Goal: Information Seeking & Learning: Check status

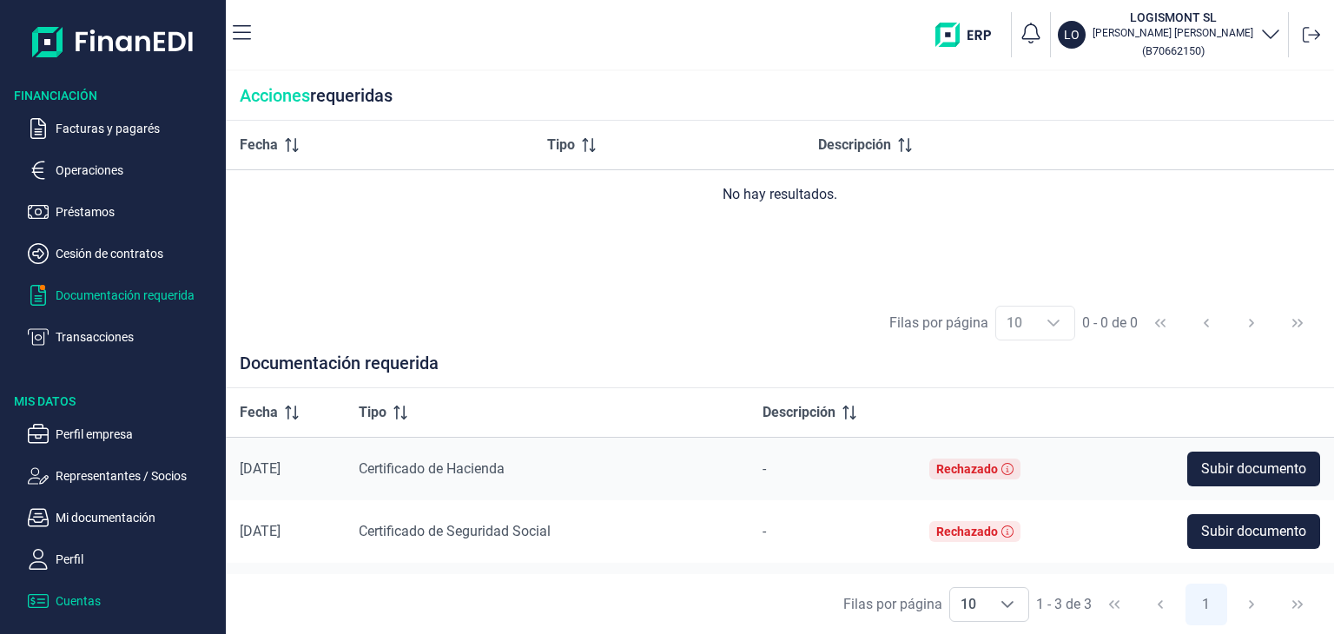
click at [94, 599] on p "Cuentas" at bounding box center [137, 600] width 163 height 21
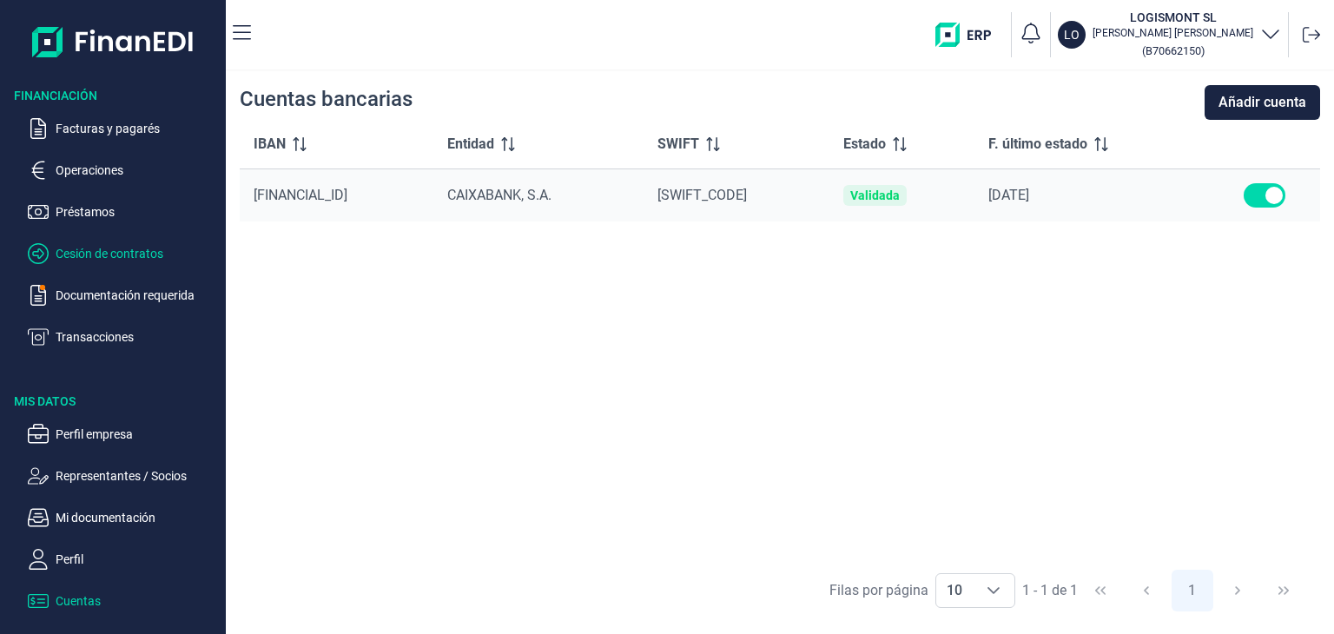
click at [139, 258] on p "Cesión de contratos" at bounding box center [137, 253] width 163 height 21
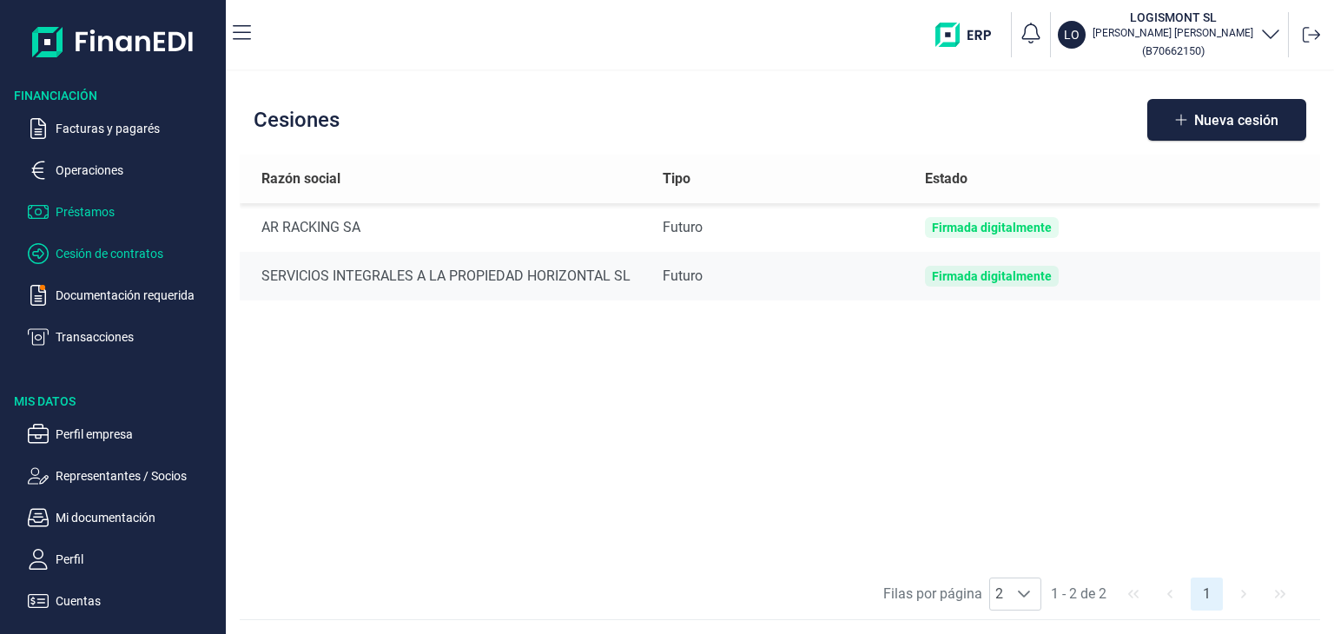
click at [101, 205] on p "Préstamos" at bounding box center [137, 211] width 163 height 21
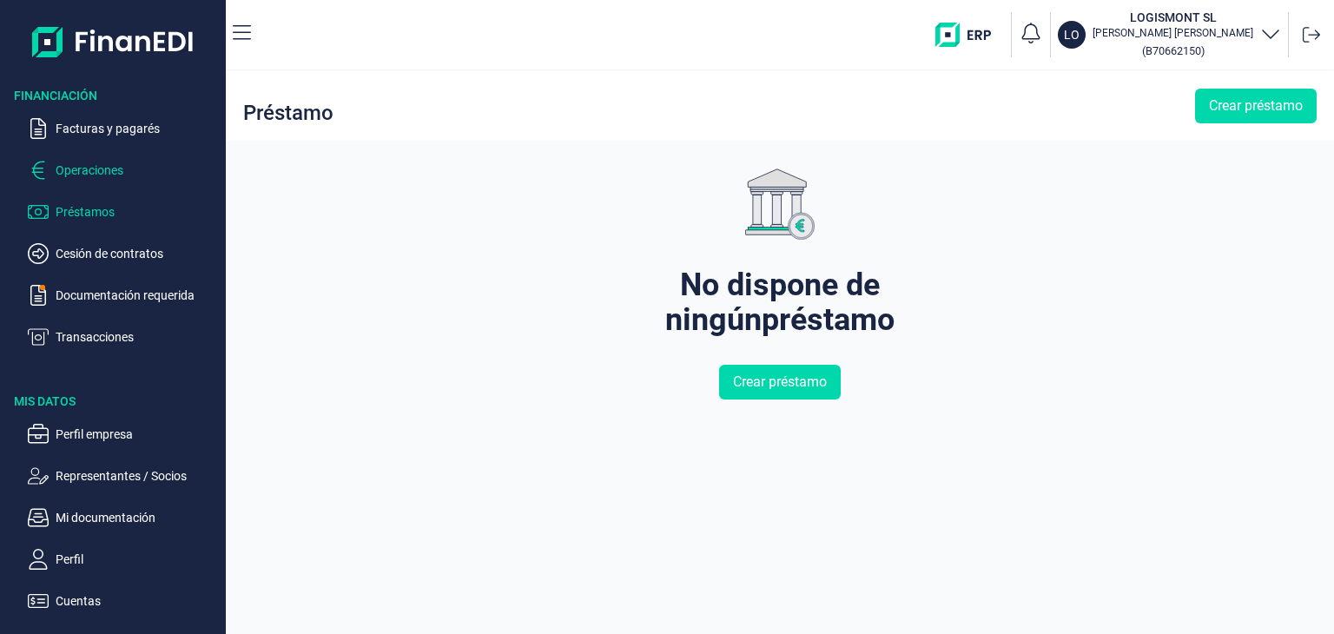
click at [120, 170] on p "Operaciones" at bounding box center [137, 170] width 163 height 21
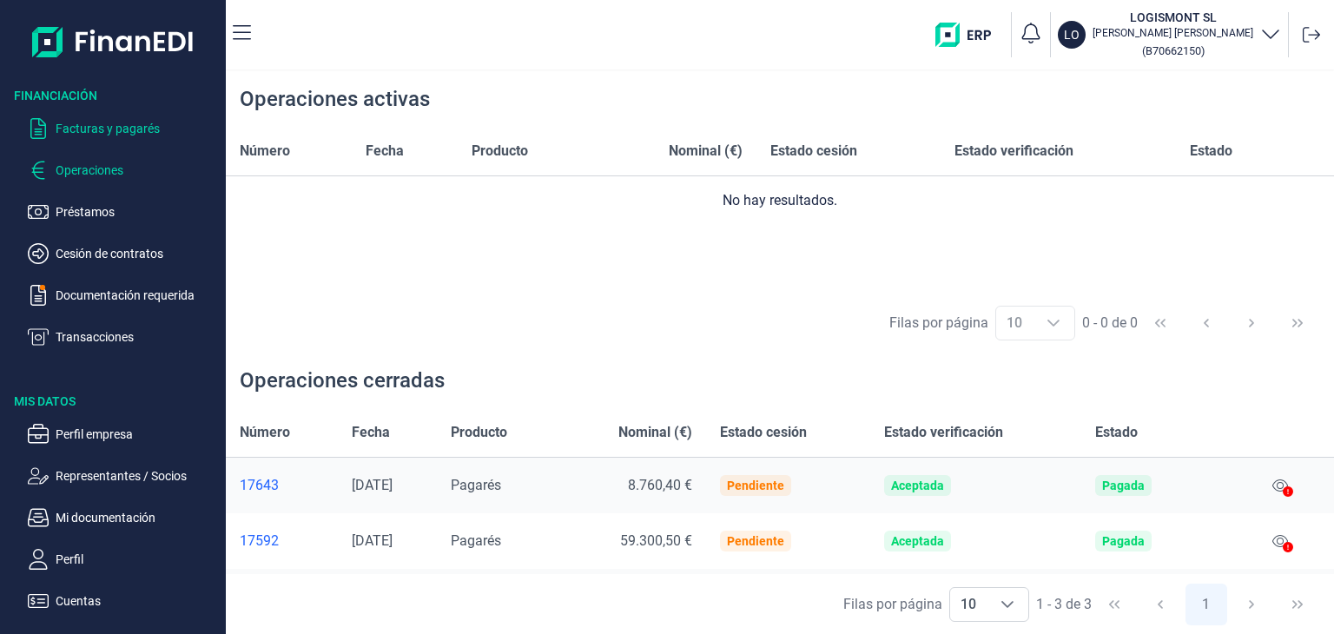
click at [118, 128] on p "Facturas y pagarés" at bounding box center [137, 128] width 163 height 21
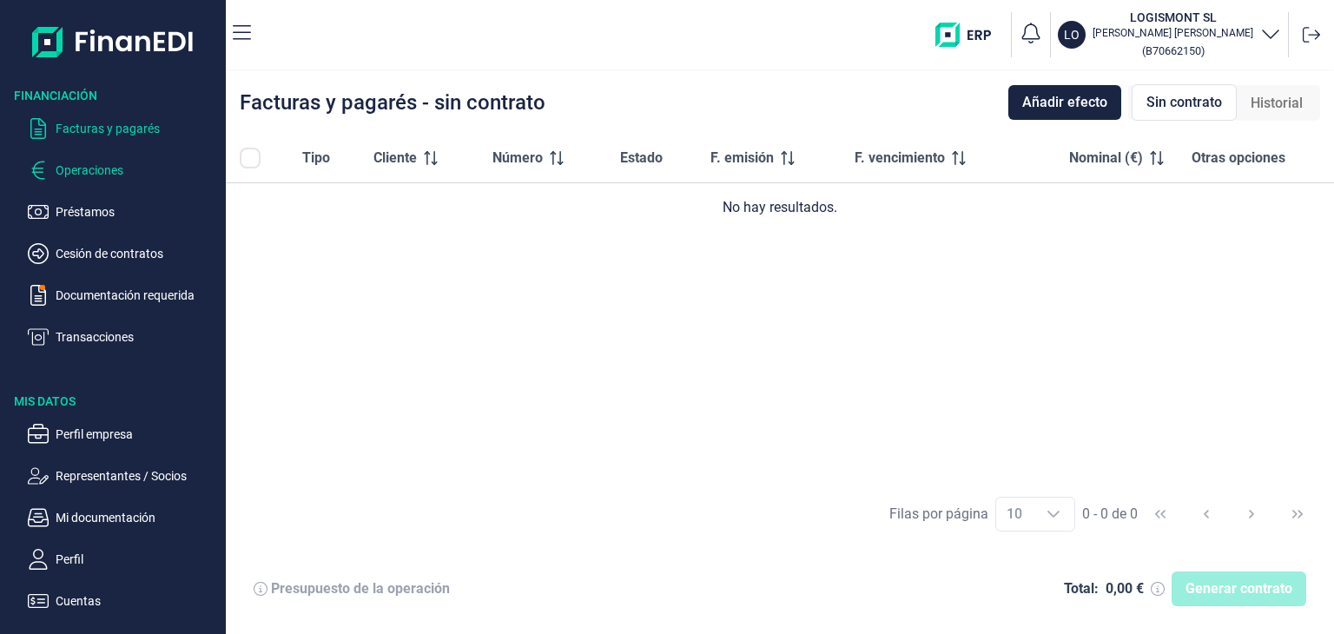
click at [108, 164] on p "Operaciones" at bounding box center [137, 170] width 163 height 21
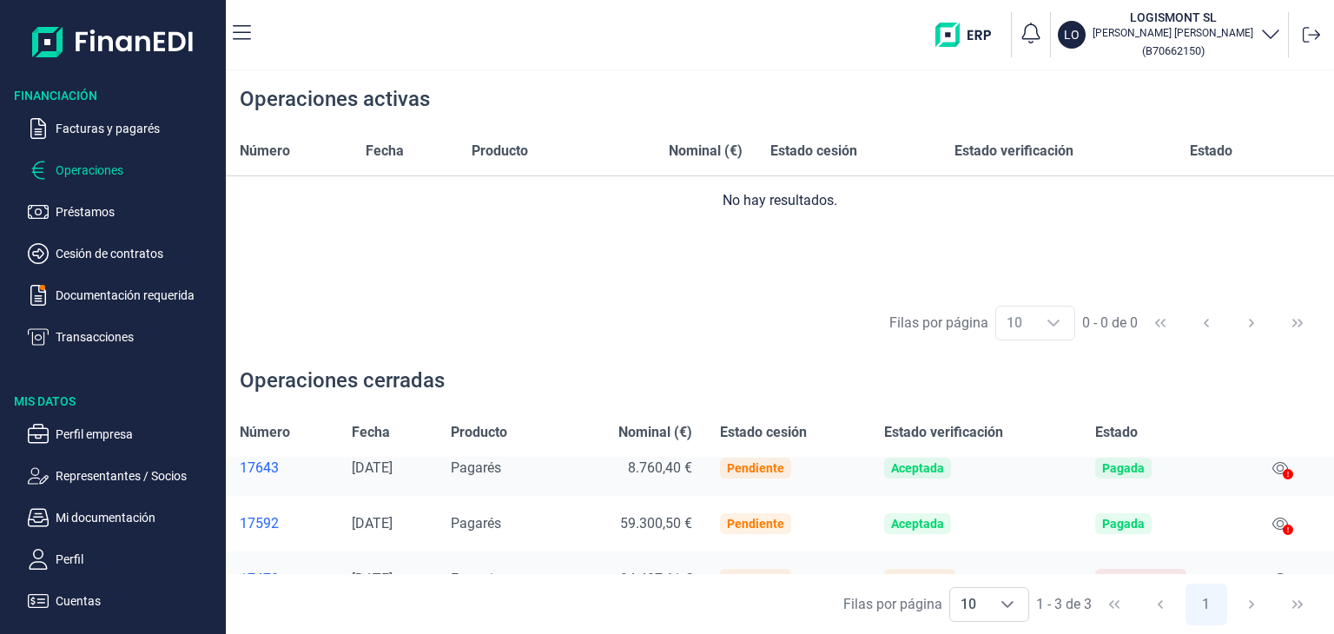
scroll to position [49, 0]
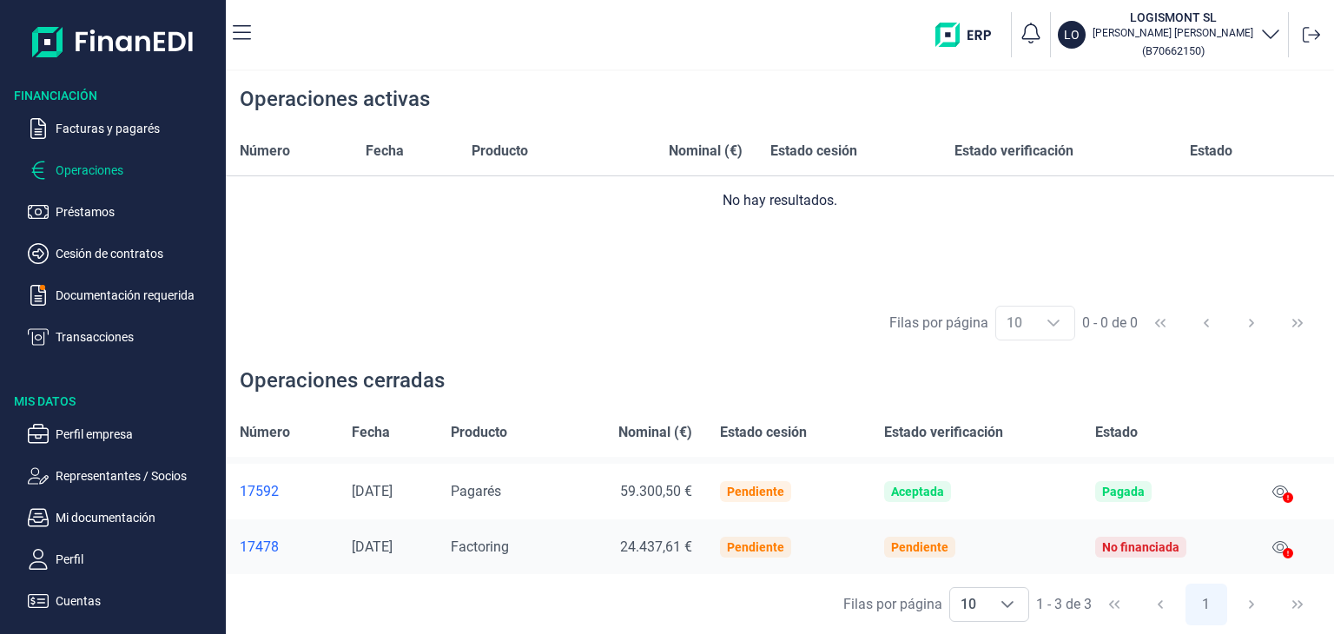
click at [1282, 550] on icon at bounding box center [1287, 553] width 10 height 10
click at [1282, 545] on div at bounding box center [1287, 554] width 10 height 21
click at [1283, 546] on div at bounding box center [1287, 554] width 10 height 21
click at [1157, 547] on div "No financiada" at bounding box center [1140, 547] width 77 height 14
click at [97, 435] on p "Perfil empresa" at bounding box center [137, 434] width 163 height 21
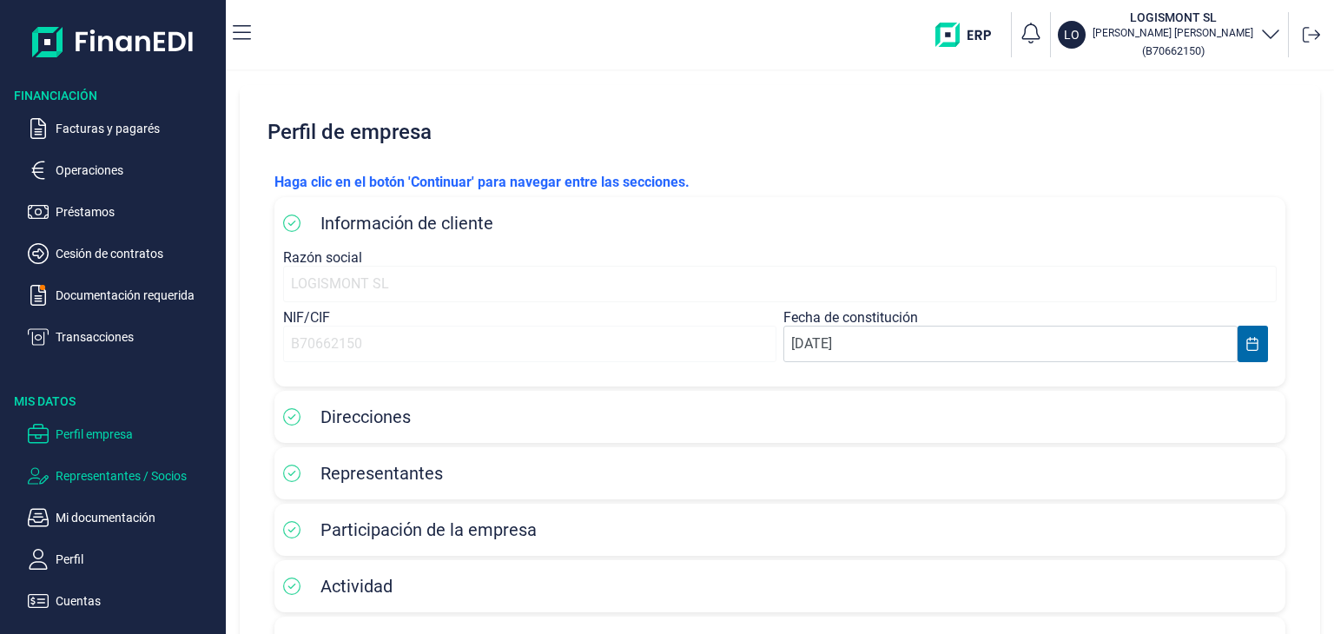
click at [122, 484] on p "Representantes / Socios" at bounding box center [137, 475] width 163 height 21
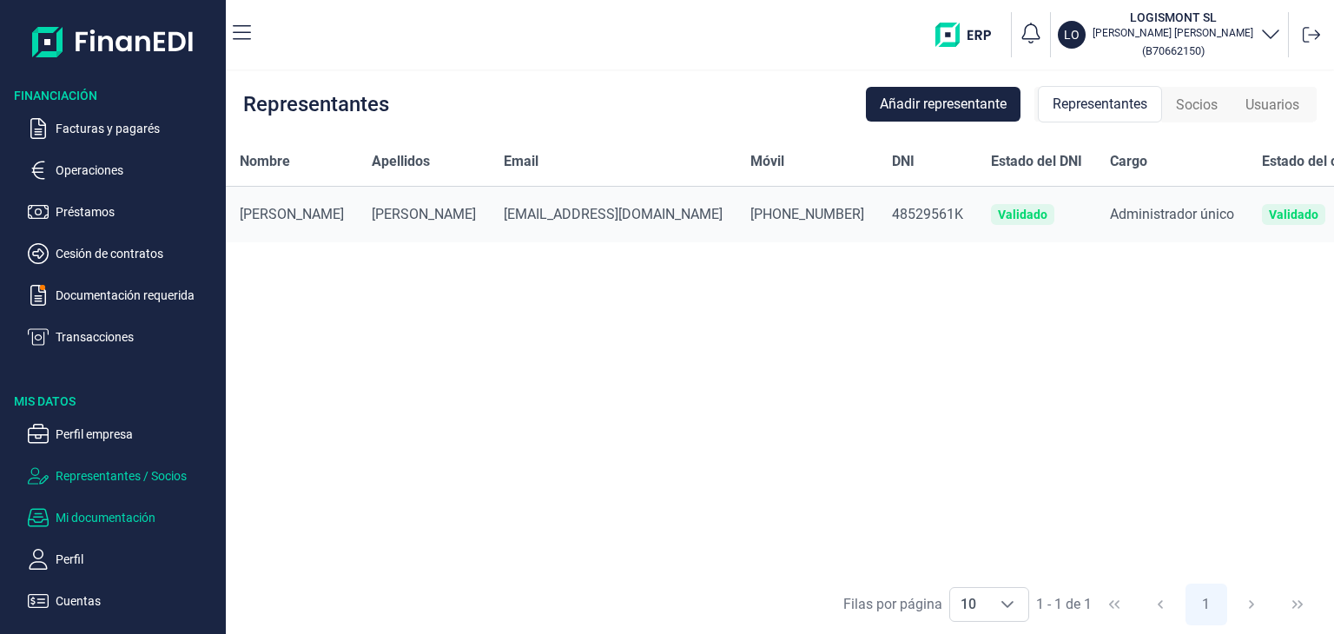
click at [112, 515] on p "Mi documentación" at bounding box center [137, 517] width 163 height 21
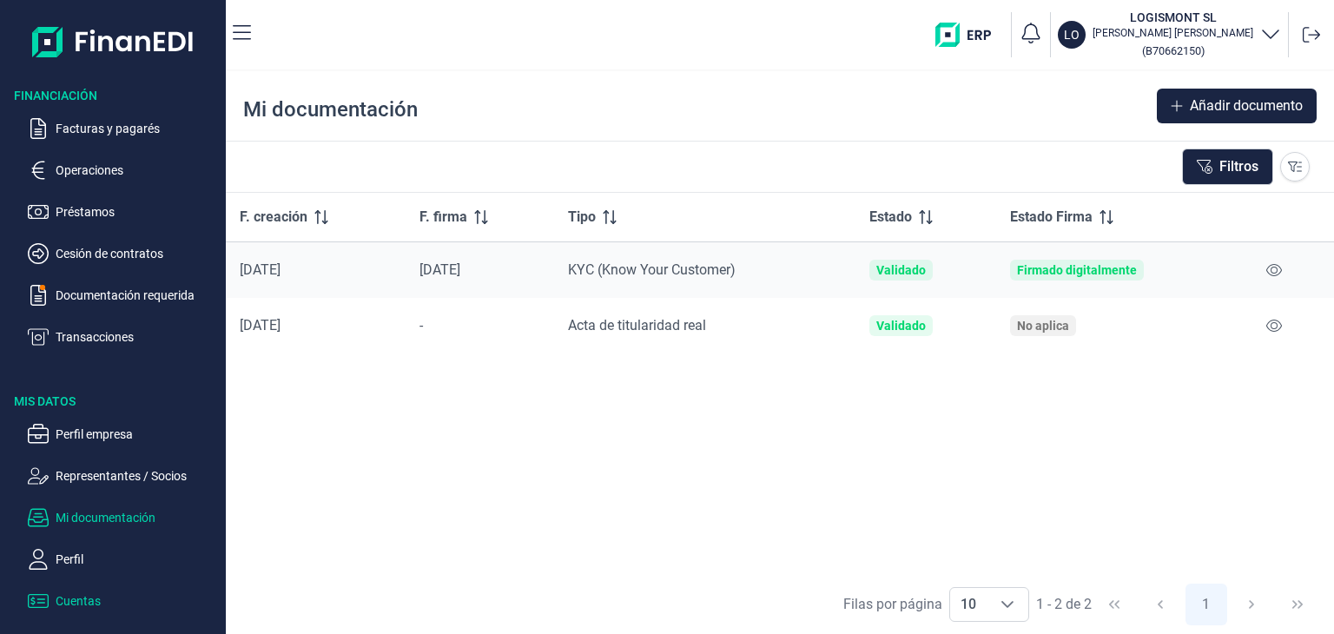
click at [83, 600] on p "Cuentas" at bounding box center [137, 600] width 163 height 21
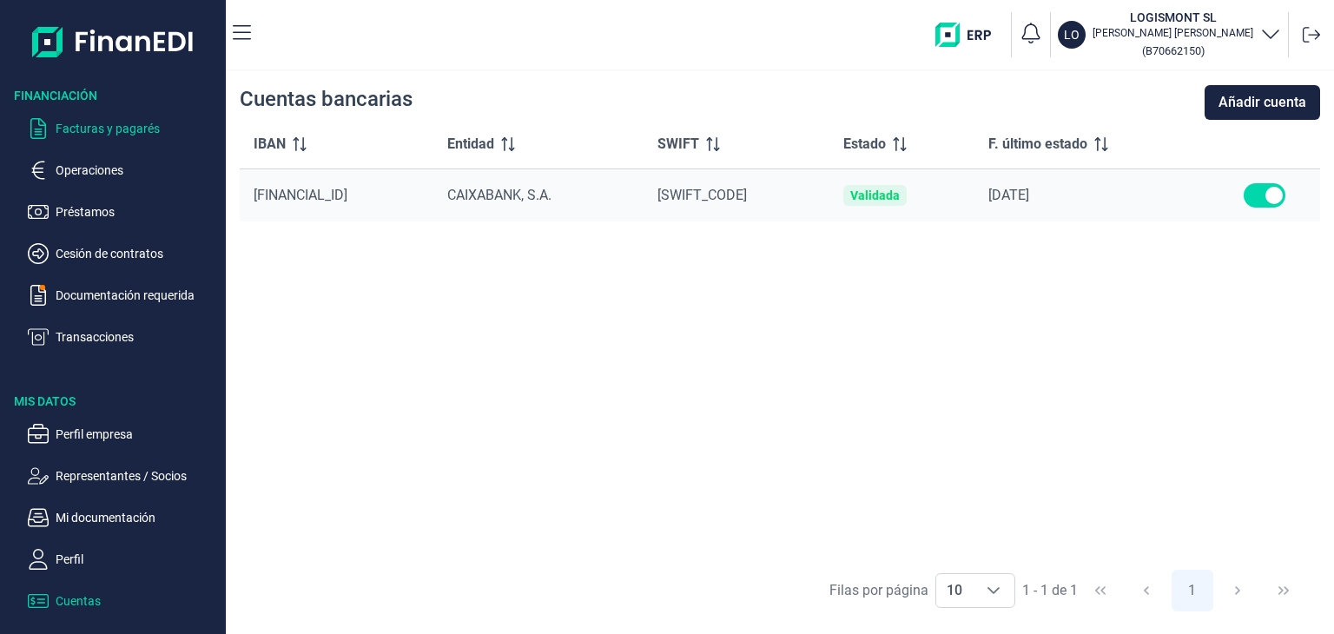
click at [121, 133] on p "Facturas y pagarés" at bounding box center [137, 128] width 163 height 21
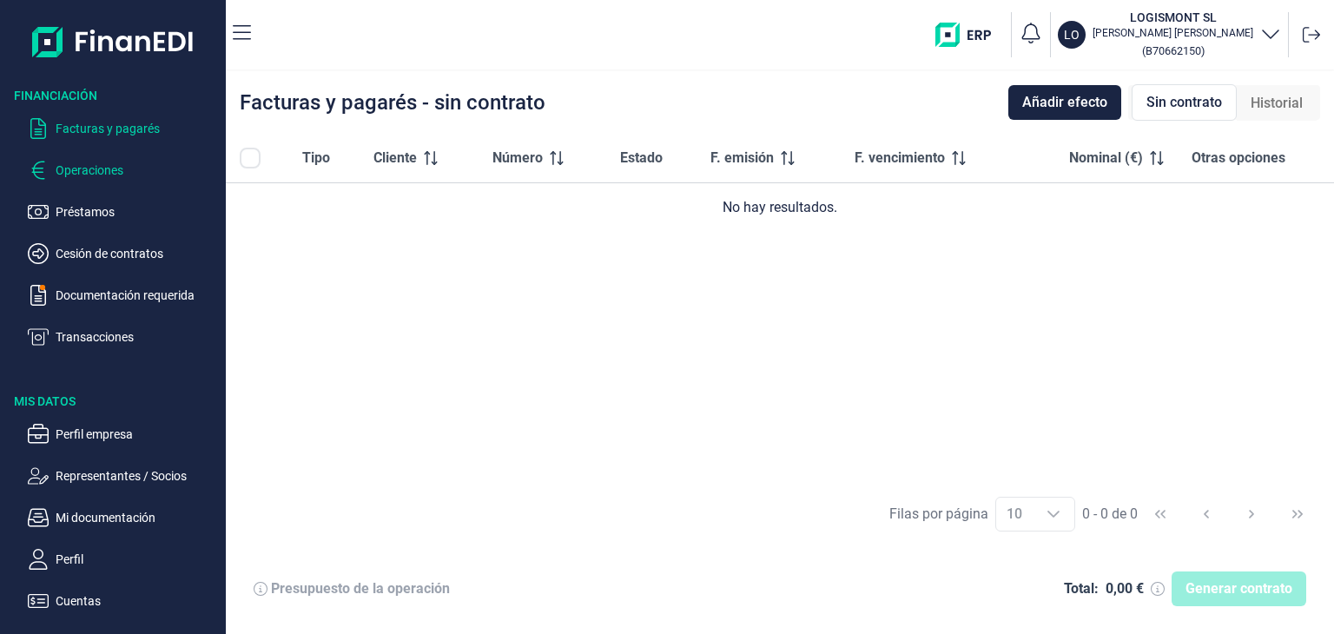
click at [81, 162] on p "Operaciones" at bounding box center [137, 170] width 163 height 21
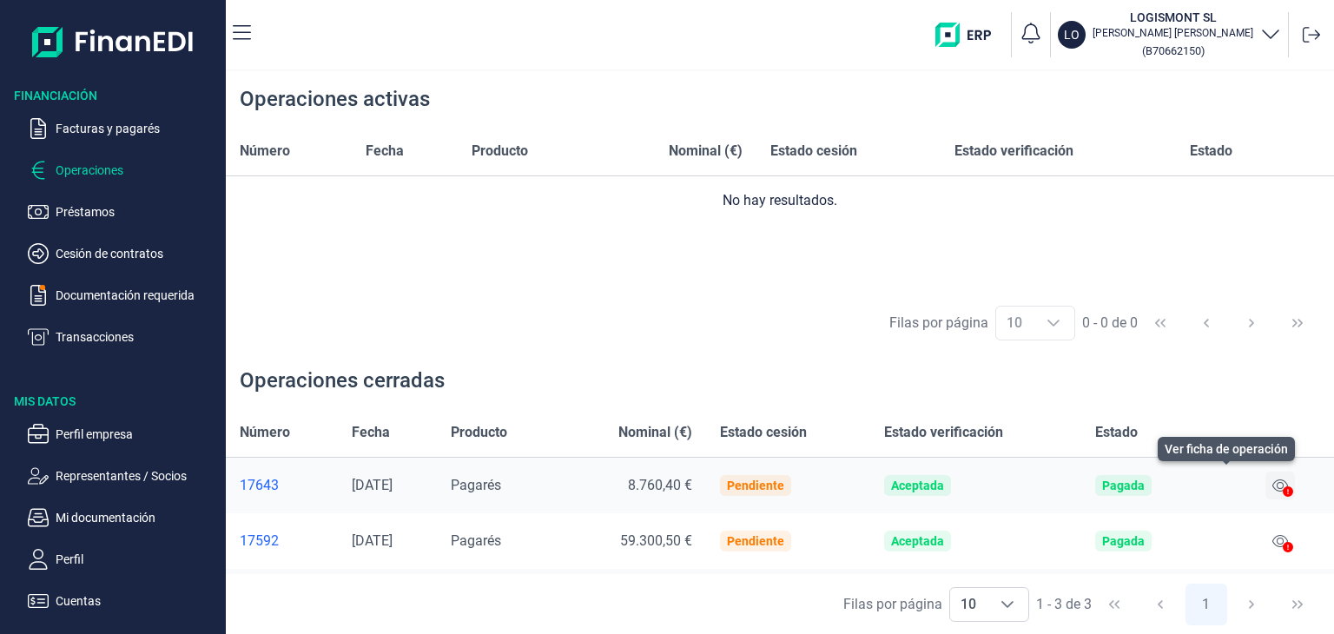
click at [1277, 486] on icon at bounding box center [1280, 485] width 16 height 14
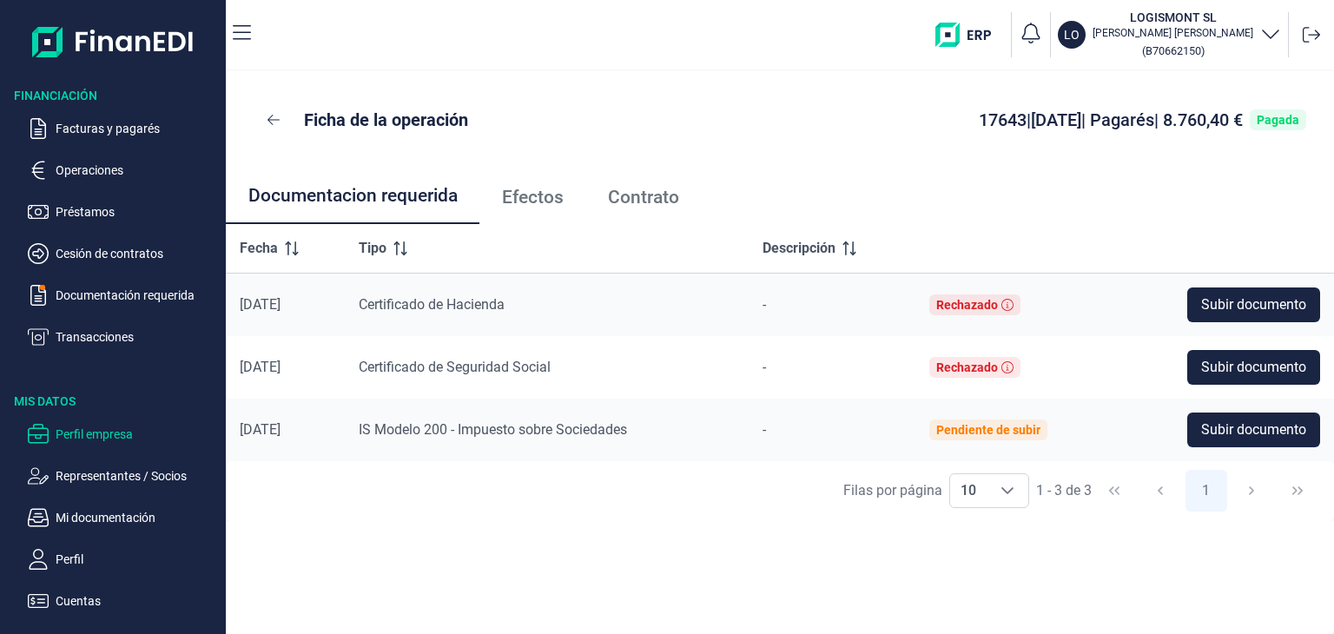
click at [77, 428] on p "Perfil empresa" at bounding box center [137, 434] width 163 height 21
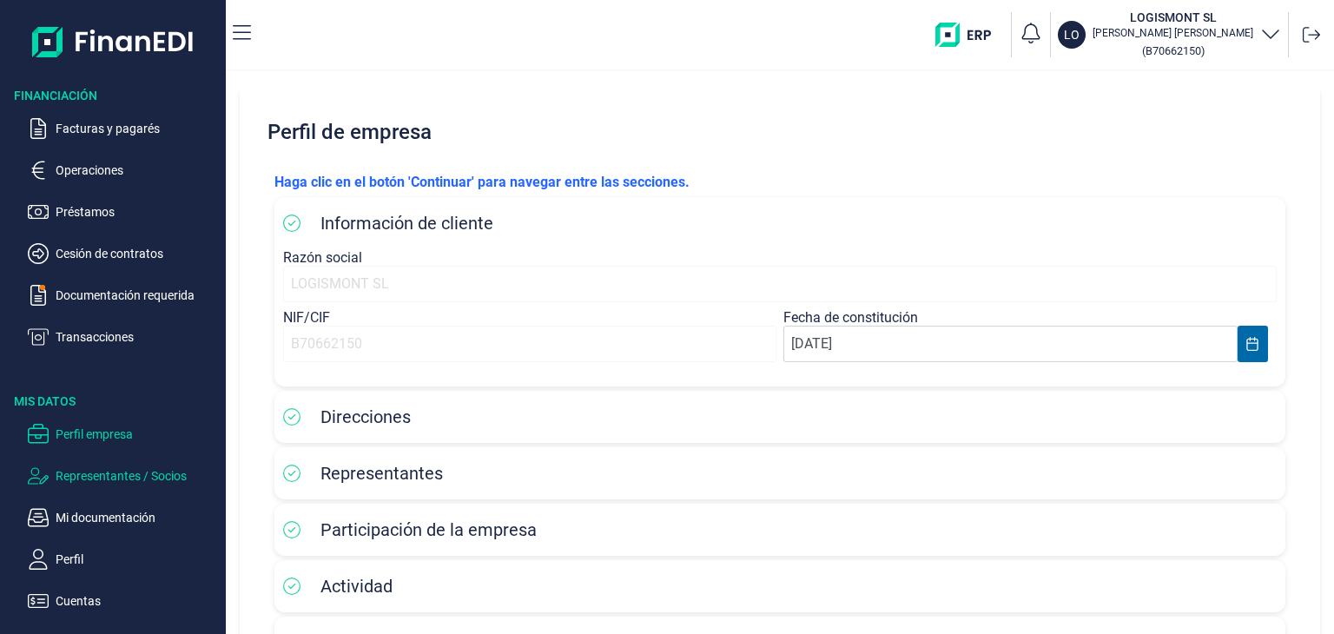
click at [151, 476] on p "Representantes / Socios" at bounding box center [137, 475] width 163 height 21
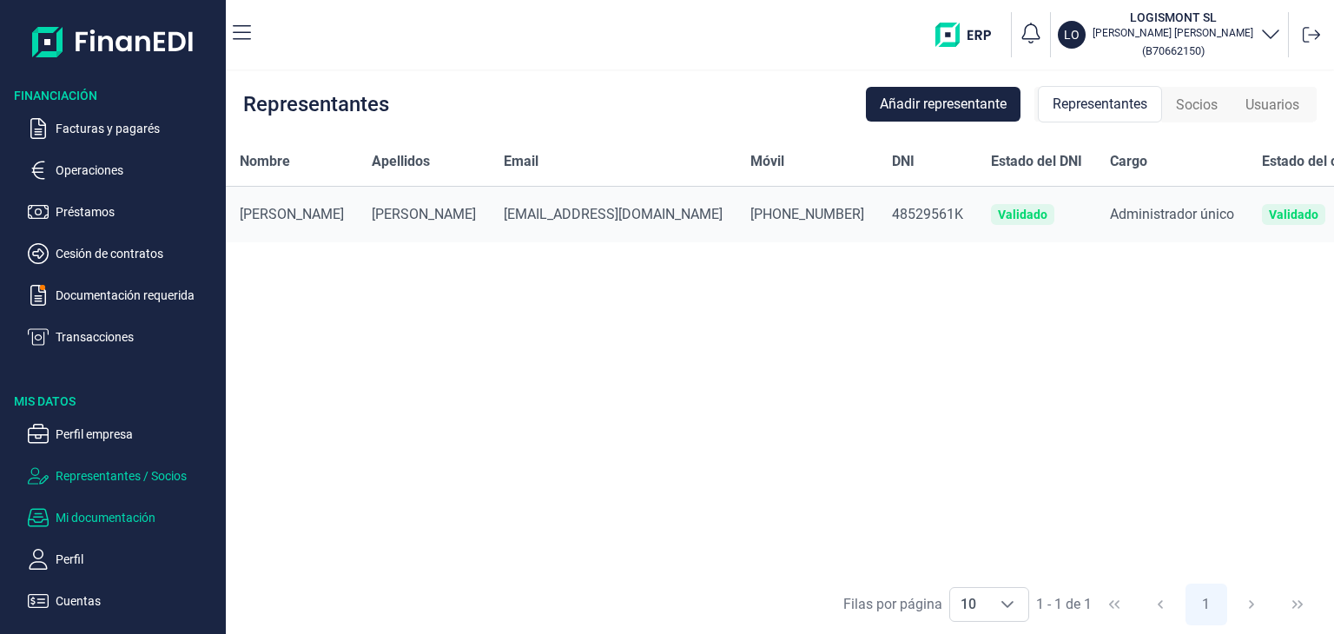
click at [128, 514] on p "Mi documentación" at bounding box center [137, 517] width 163 height 21
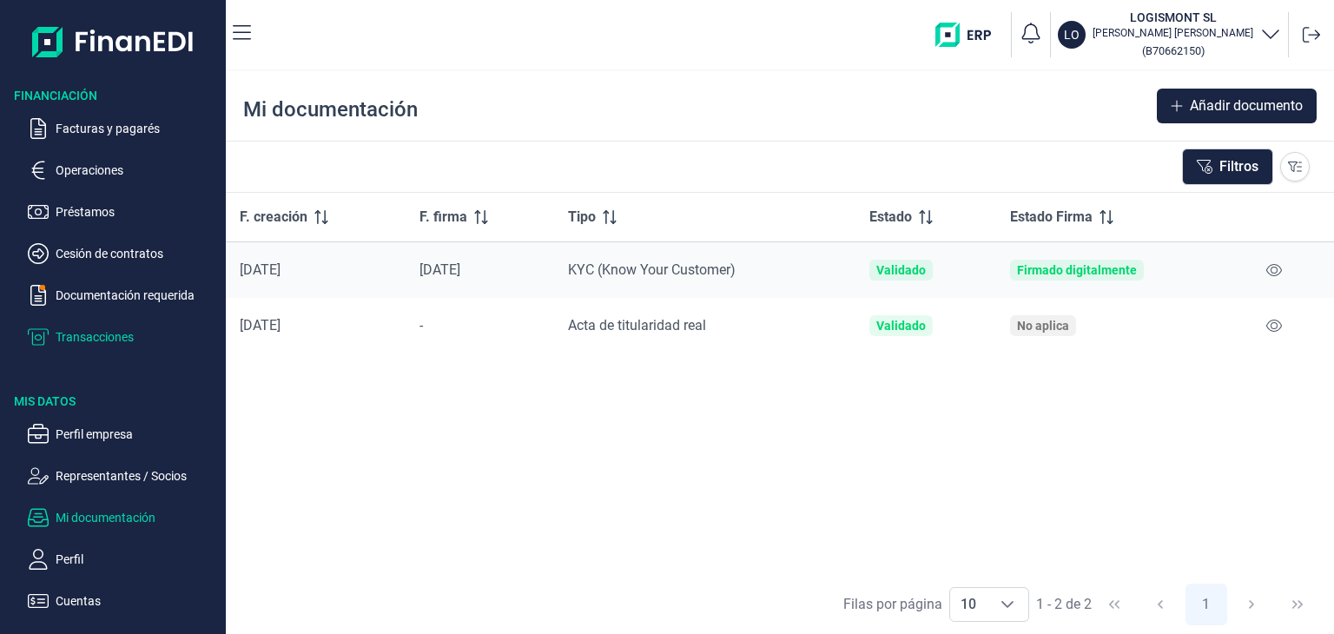
click at [74, 331] on p "Transacciones" at bounding box center [137, 336] width 163 height 21
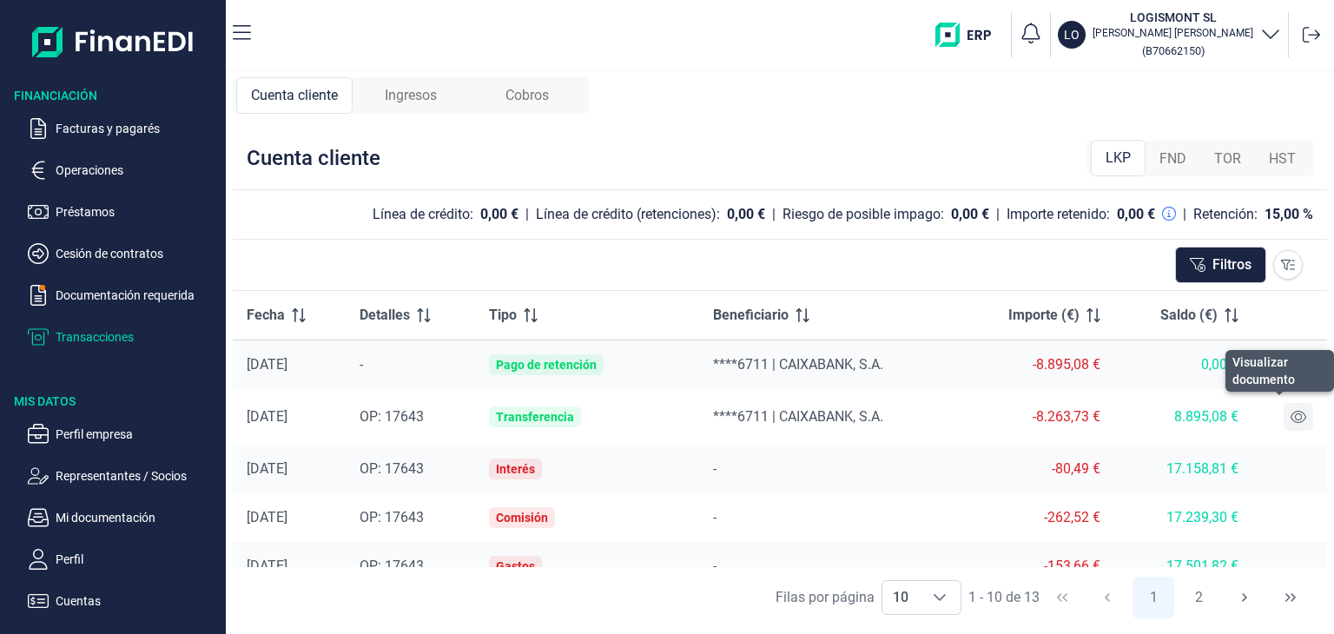
click at [1290, 416] on icon at bounding box center [1298, 417] width 16 height 14
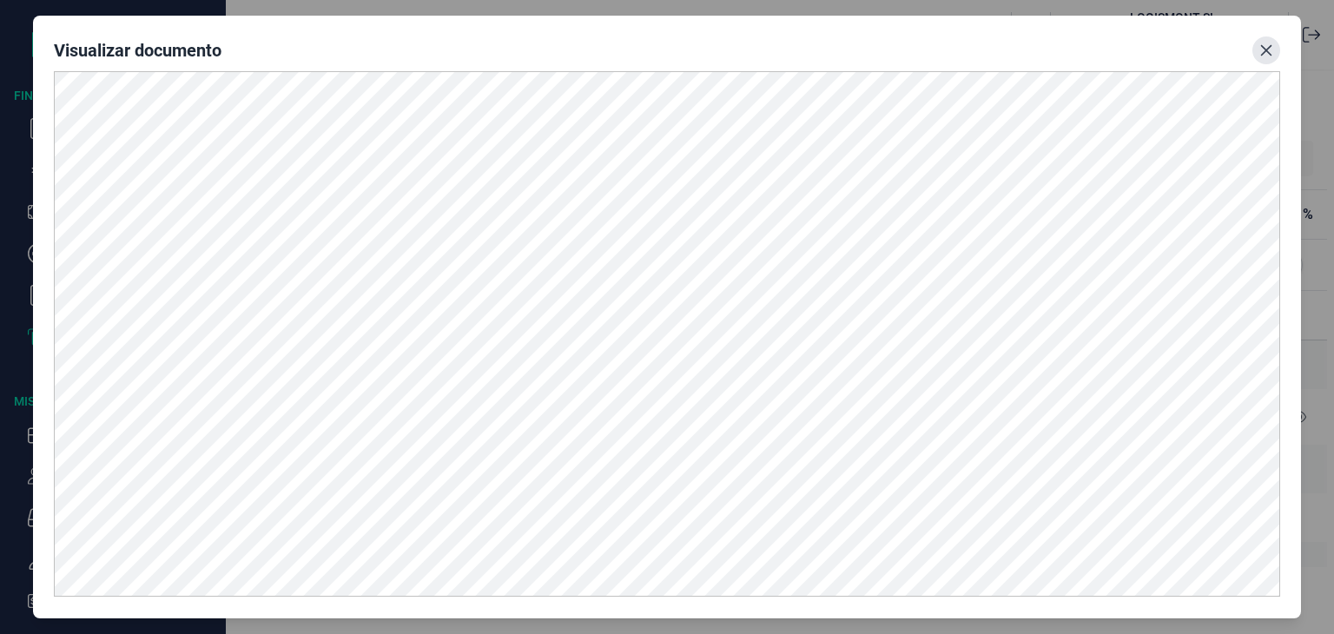
click at [1263, 56] on icon "Close" at bounding box center [1266, 50] width 14 height 14
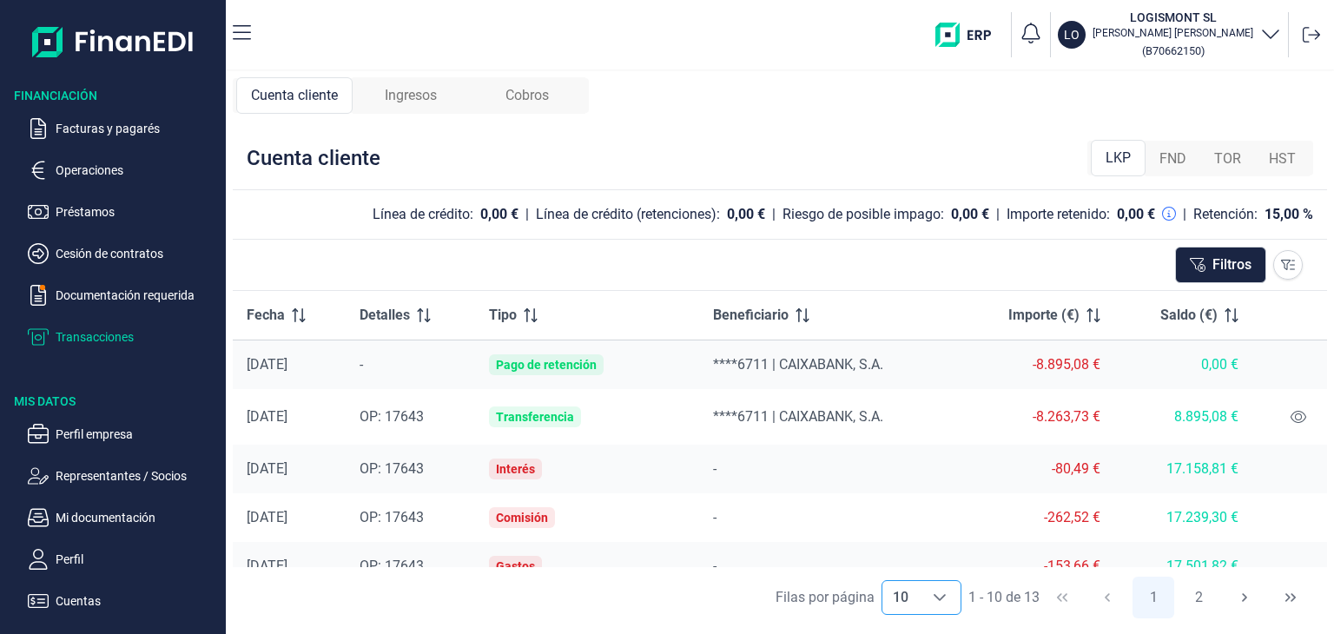
click at [934, 595] on icon "Choose" at bounding box center [939, 597] width 12 height 7
click at [934, 595] on icon "Choose" at bounding box center [939, 597] width 14 height 14
click at [558, 368] on div "Pago de retención" at bounding box center [546, 365] width 101 height 14
click at [308, 368] on div "[DATE]" at bounding box center [289, 364] width 85 height 17
click at [363, 362] on span "-" at bounding box center [360, 364] width 3 height 16
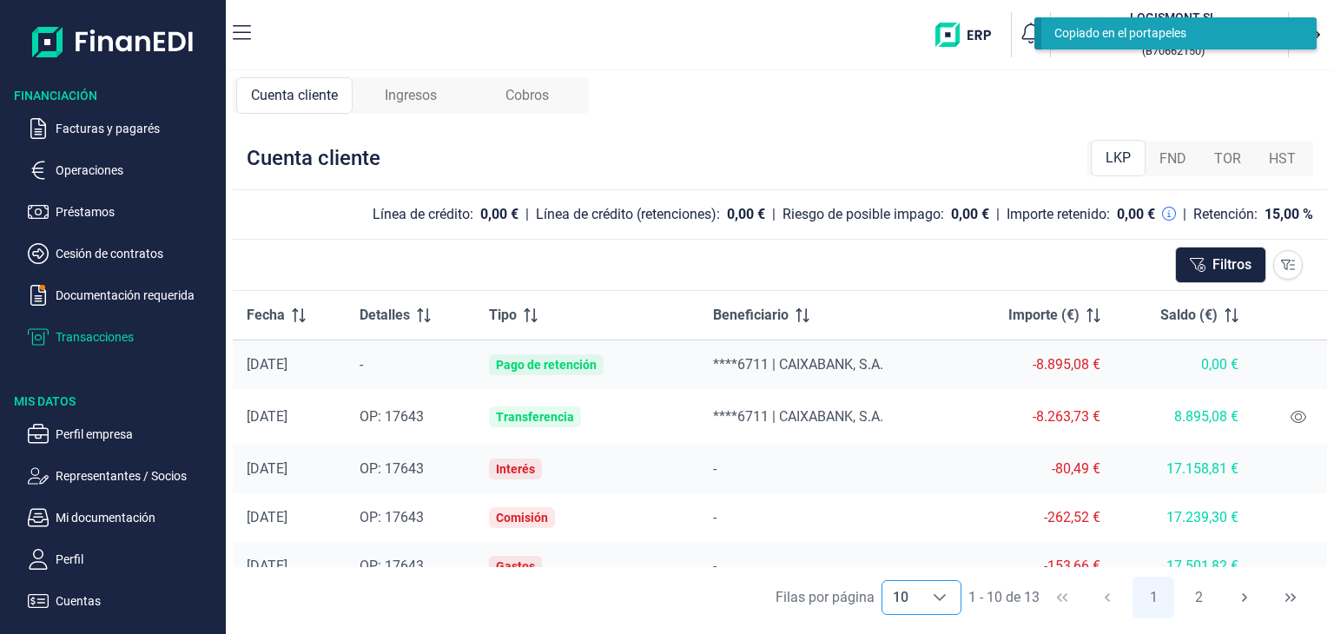
click at [1253, 74] on div "Cuenta cliente Ingresos Cobros Cuenta cliente LKP FND TOR HST Línea de crédito:…" at bounding box center [780, 352] width 1108 height 563
click at [1280, 67] on nav "LO LOGISMONT SL [PERSON_NAME] ( B70662150 )" at bounding box center [780, 34] width 1108 height 69
click at [961, 88] on div "Cuenta cliente Ingresos Cobros Cuenta cliente LKP FND TOR HST Línea de crédito:…" at bounding box center [780, 352] width 1108 height 563
click at [1309, 27] on icon at bounding box center [1310, 34] width 17 height 17
